Goal: Information Seeking & Learning: Learn about a topic

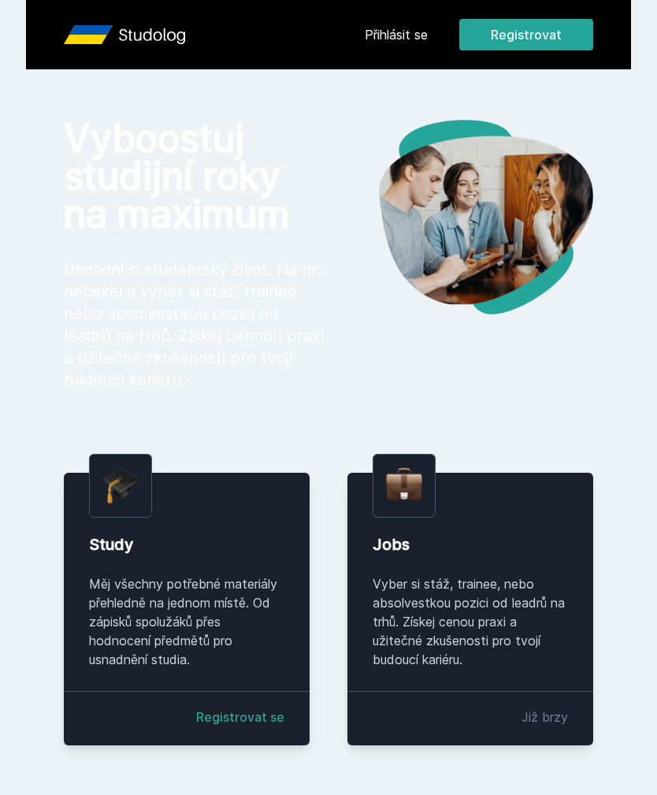
click at [396, 38] on link "Přihlásit se" at bounding box center [396, 34] width 63 height 19
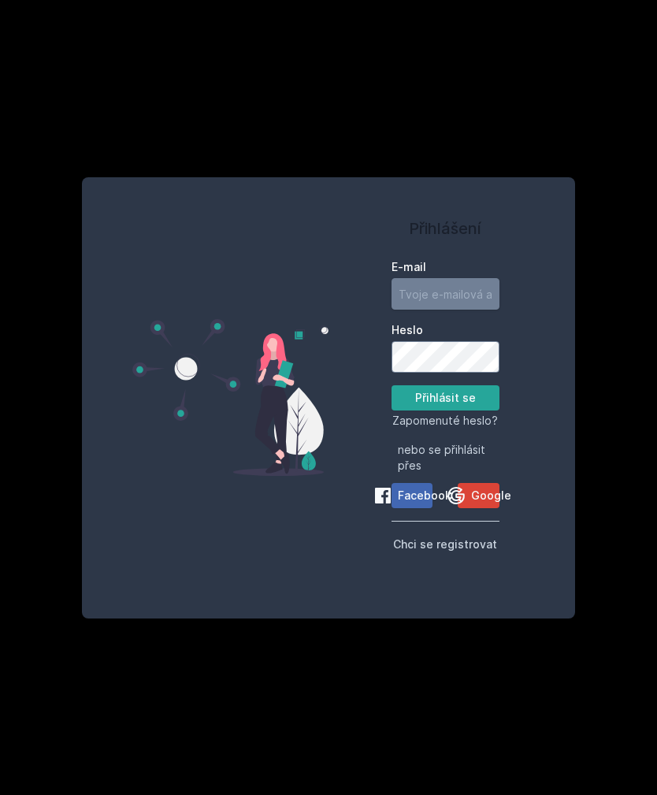
click at [458, 309] on input "E-mail" at bounding box center [445, 293] width 108 height 31
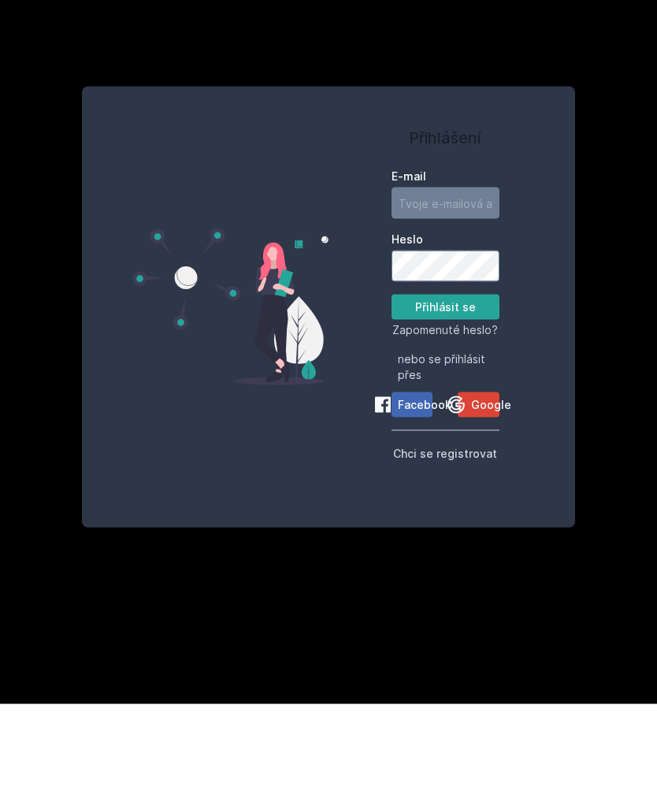
click at [465, 486] on icon at bounding box center [456, 495] width 19 height 19
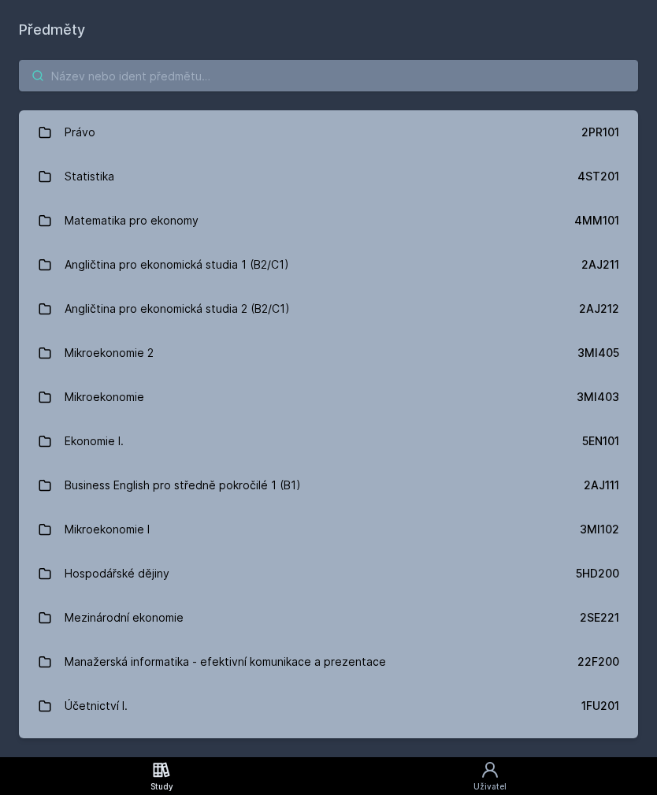
click at [397, 80] on input "search" at bounding box center [328, 75] width 619 height 31
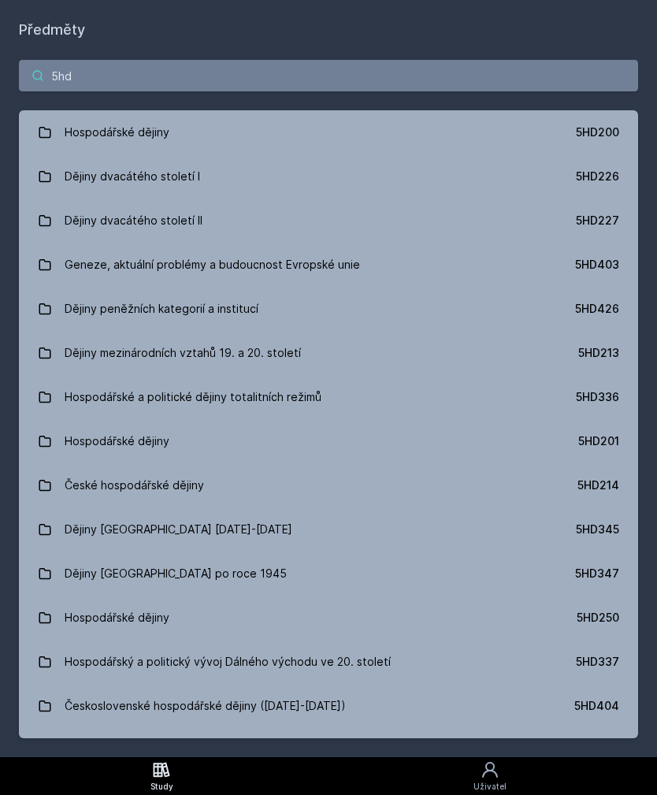
type input "5hd"
click at [275, 134] on link "Hospodářské dějiny 5HD200" at bounding box center [328, 132] width 619 height 44
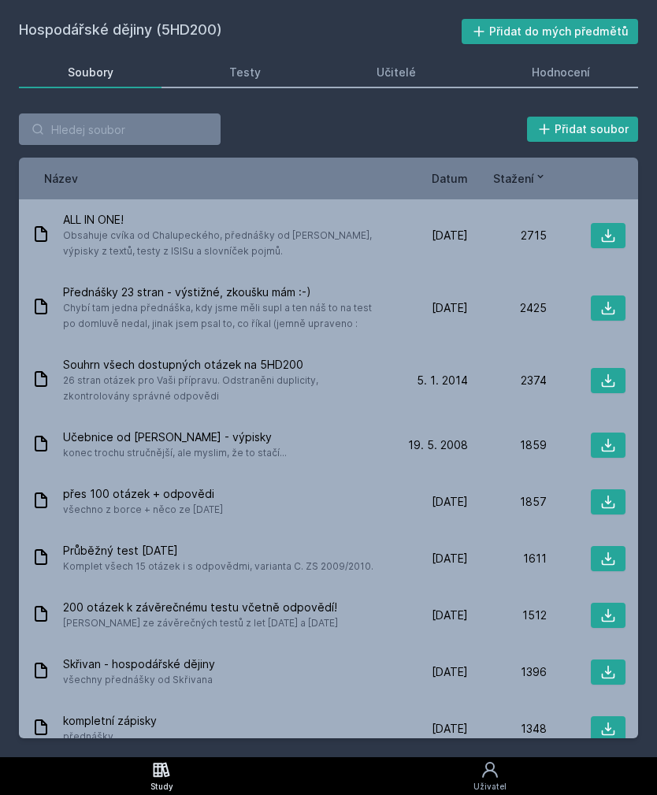
click at [339, 374] on span "26 stran otázek pro Vaši přípravu. Odstraněni duplicity, zkontrolovány správné …" at bounding box center [223, 387] width 320 height 31
click at [602, 383] on icon at bounding box center [608, 380] width 13 height 13
click at [327, 383] on span "26 stran otázek pro Vaši přípravu. Odstraněni duplicity, zkontrolovány správné …" at bounding box center [223, 387] width 320 height 31
click at [513, 398] on div "Souhrn všech dostupných otázek na 5HD200 26 stran otázek pro Vaši přípravu. Ods…" at bounding box center [328, 380] width 619 height 72
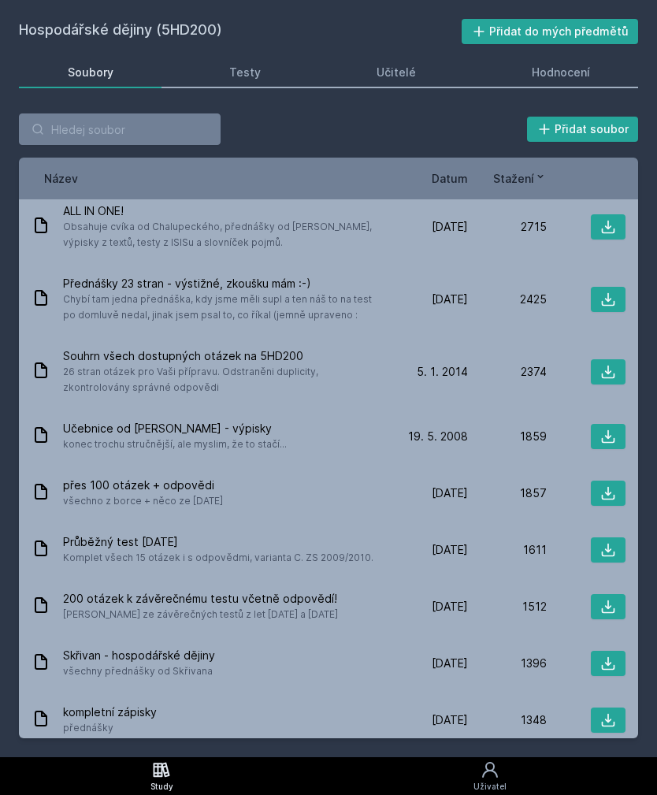
scroll to position [7, 0]
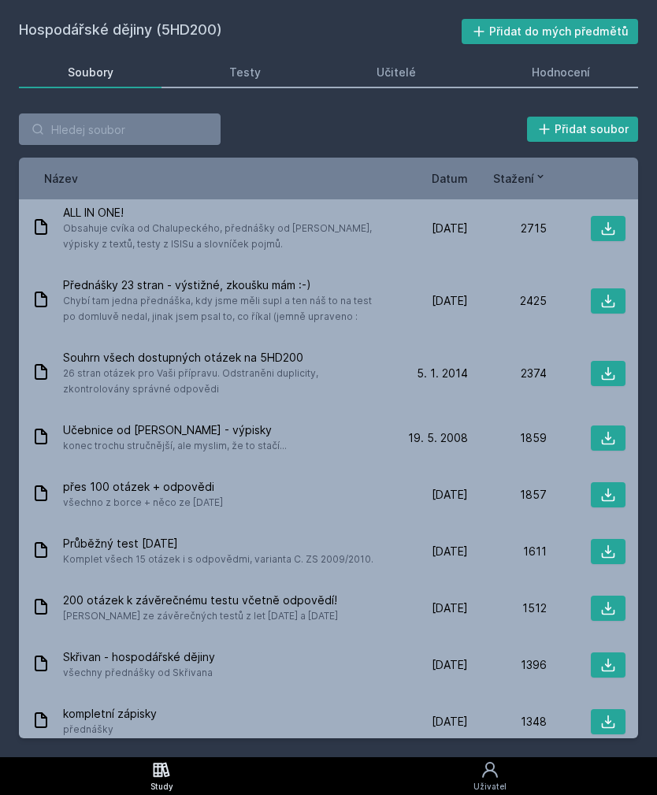
click at [575, 81] on link "Hodnocení" at bounding box center [560, 72] width 155 height 31
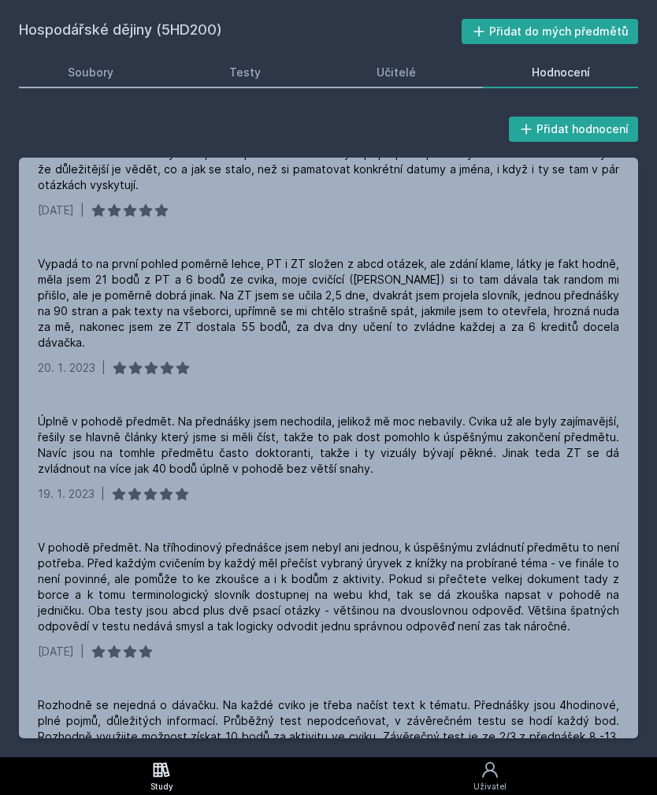
scroll to position [9, 0]
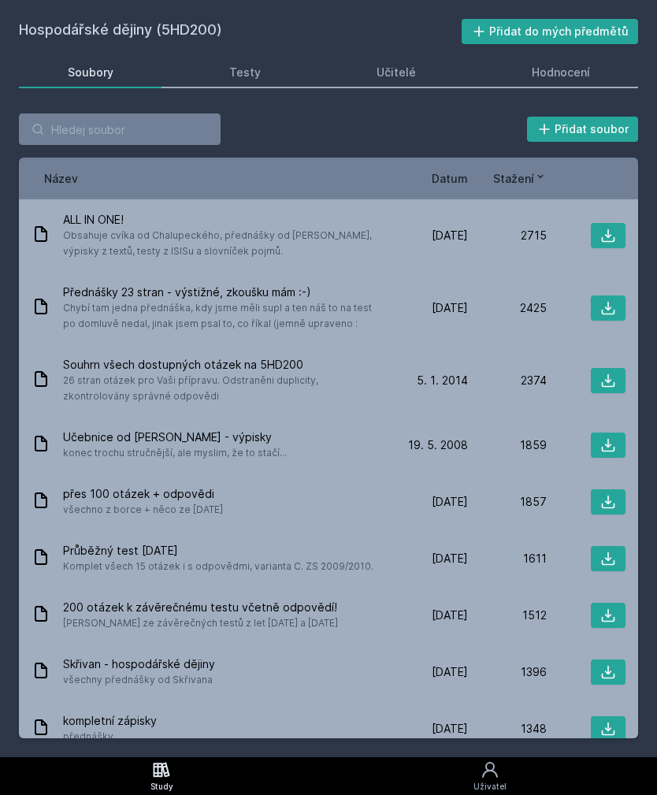
click at [229, 60] on link "Testy" at bounding box center [244, 72] width 128 height 31
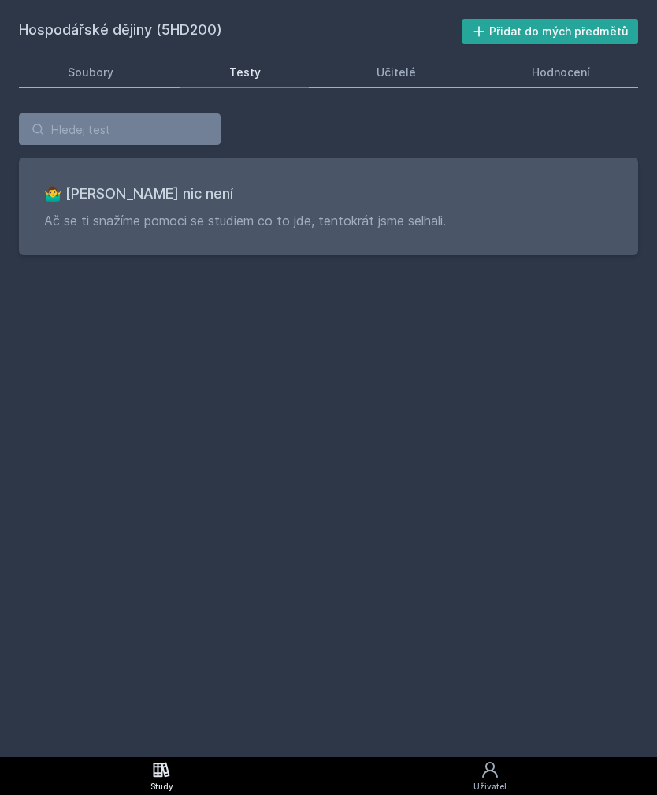
click at [249, 76] on div "Testy" at bounding box center [244, 73] width 31 height 16
click at [104, 64] on link "Soubory" at bounding box center [90, 72] width 143 height 31
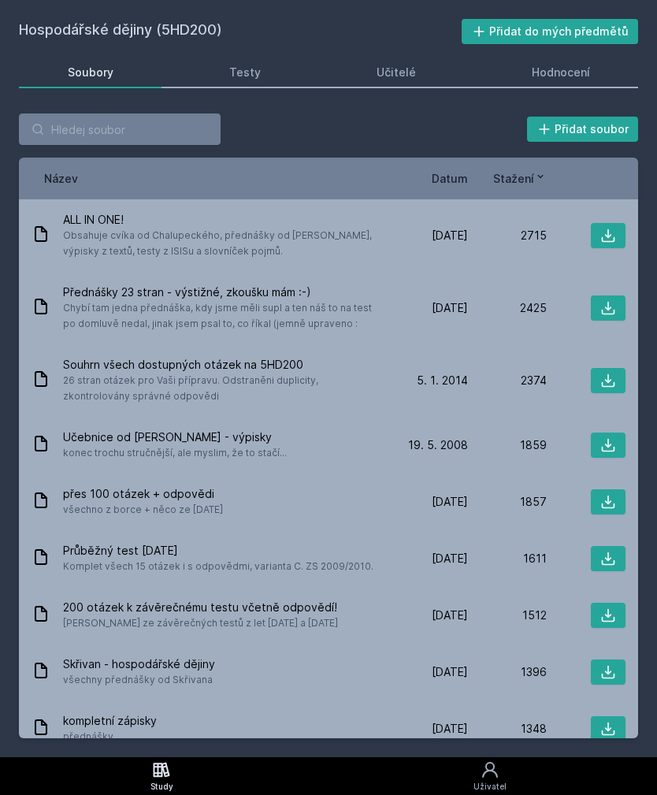
click at [308, 241] on span "Obsahuje cvíka od Chalupeckého, přednášky od [PERSON_NAME], výpisky z textů, te…" at bounding box center [223, 243] width 320 height 31
click at [601, 240] on icon at bounding box center [608, 236] width 16 height 16
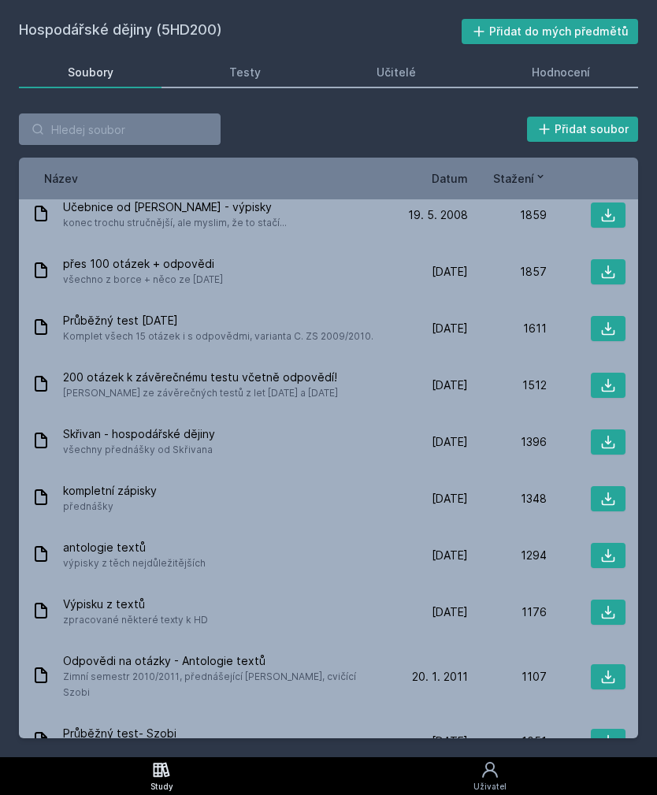
scroll to position [209, 0]
